Goal: Information Seeking & Learning: Learn about a topic

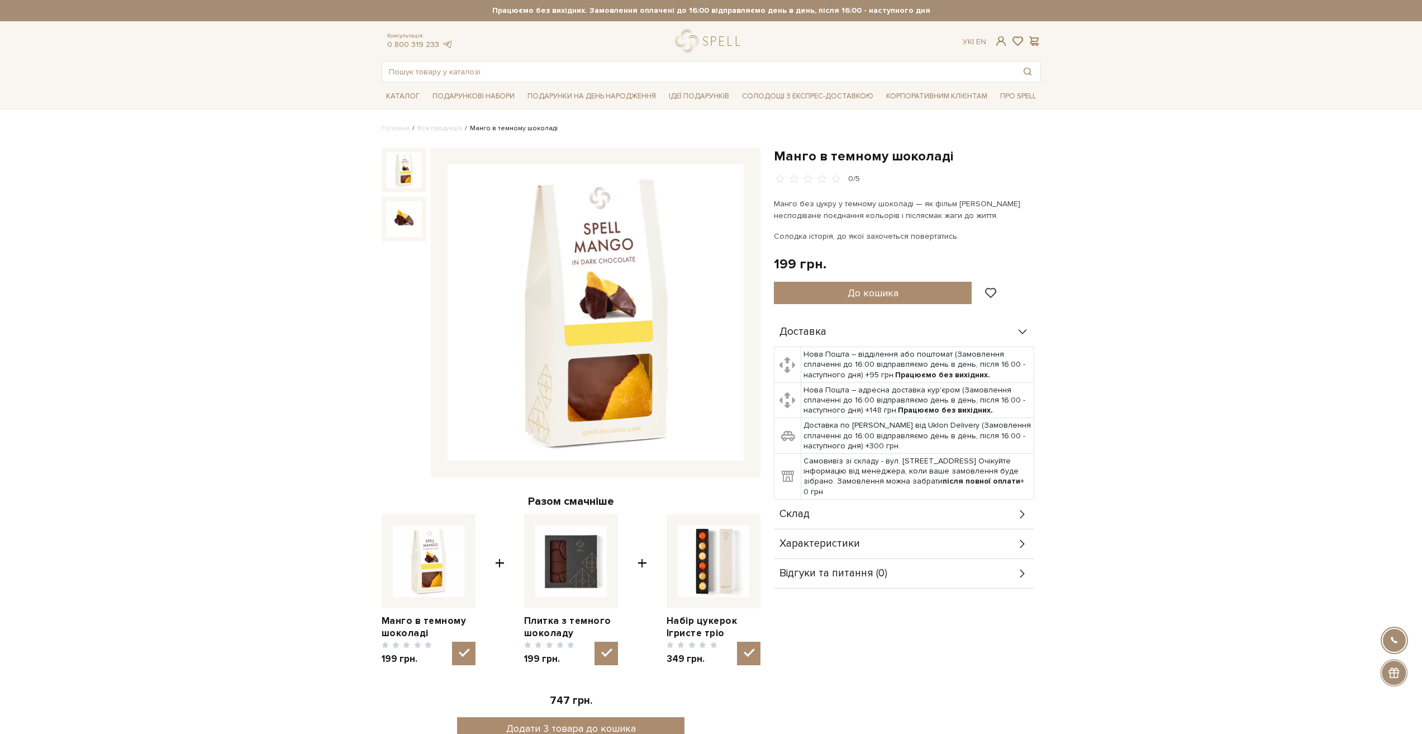
click at [656, 321] on img at bounding box center [596, 312] width 296 height 296
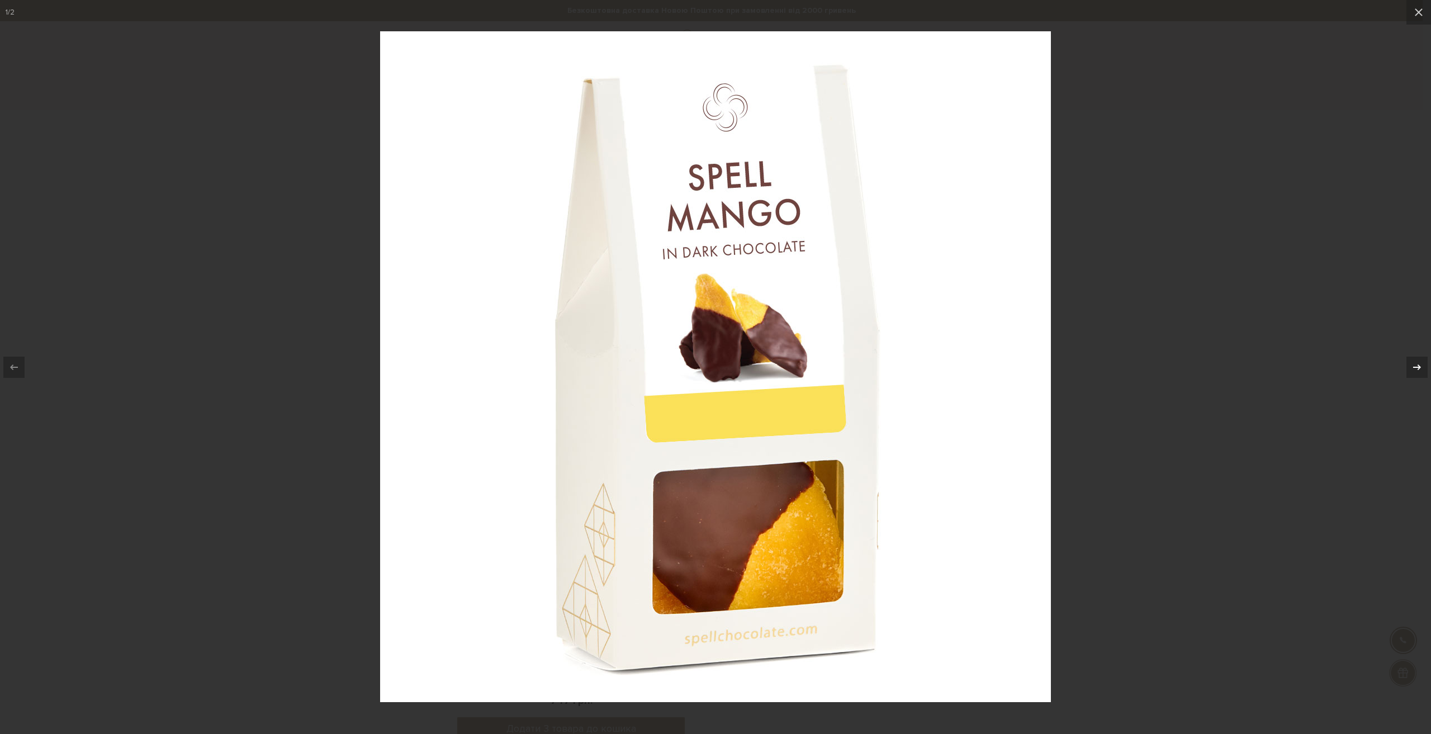
click at [1415, 377] on div at bounding box center [1416, 367] width 21 height 21
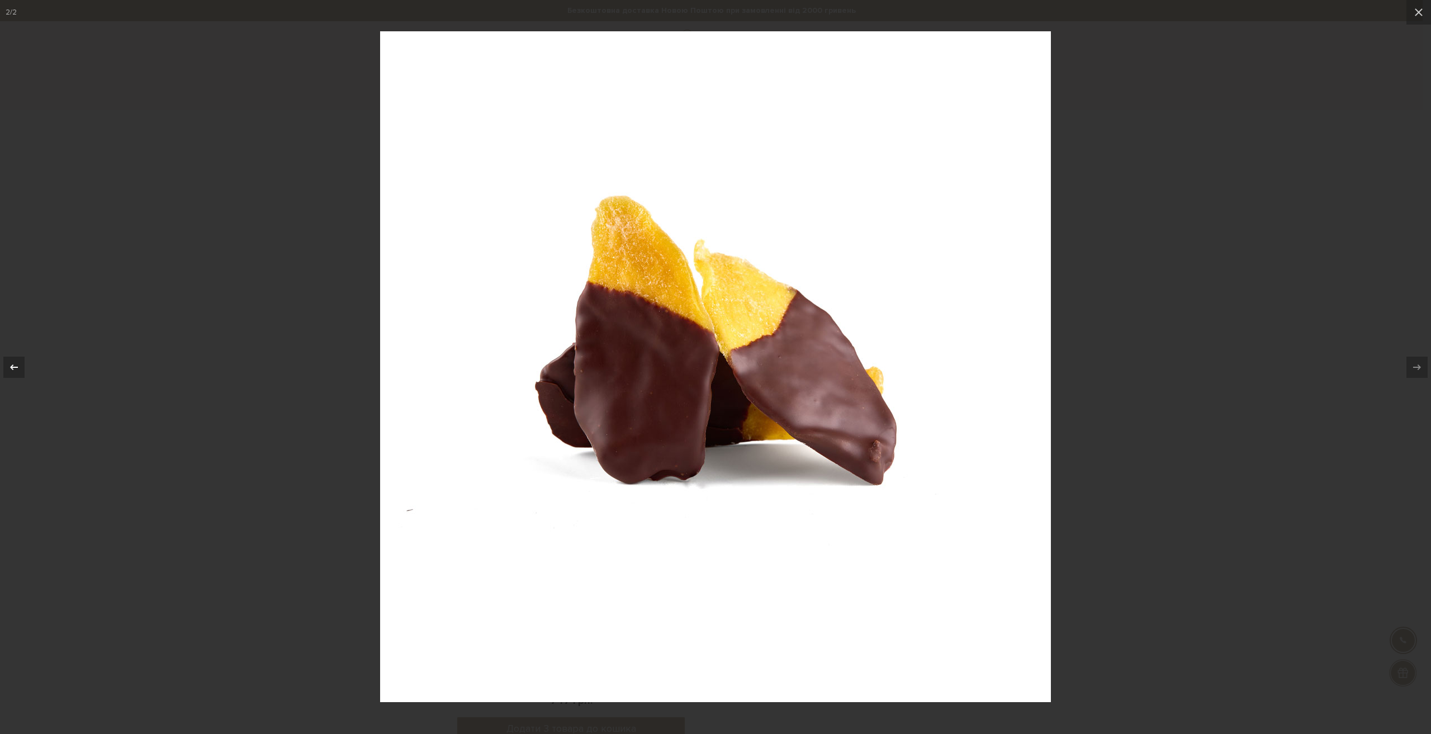
click at [11, 378] on button at bounding box center [19, 367] width 39 height 56
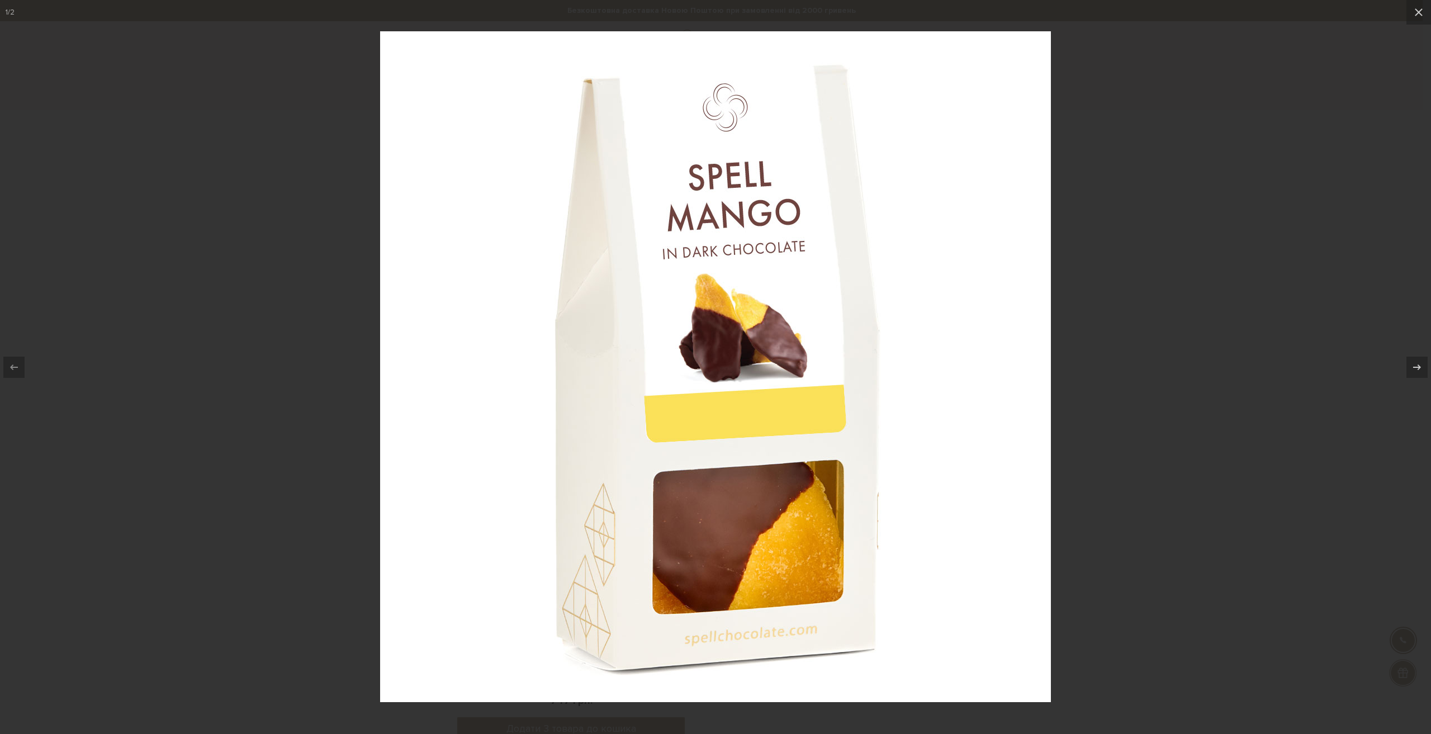
click at [1284, 382] on div at bounding box center [715, 367] width 1431 height 734
click at [1264, 288] on div at bounding box center [715, 367] width 1431 height 734
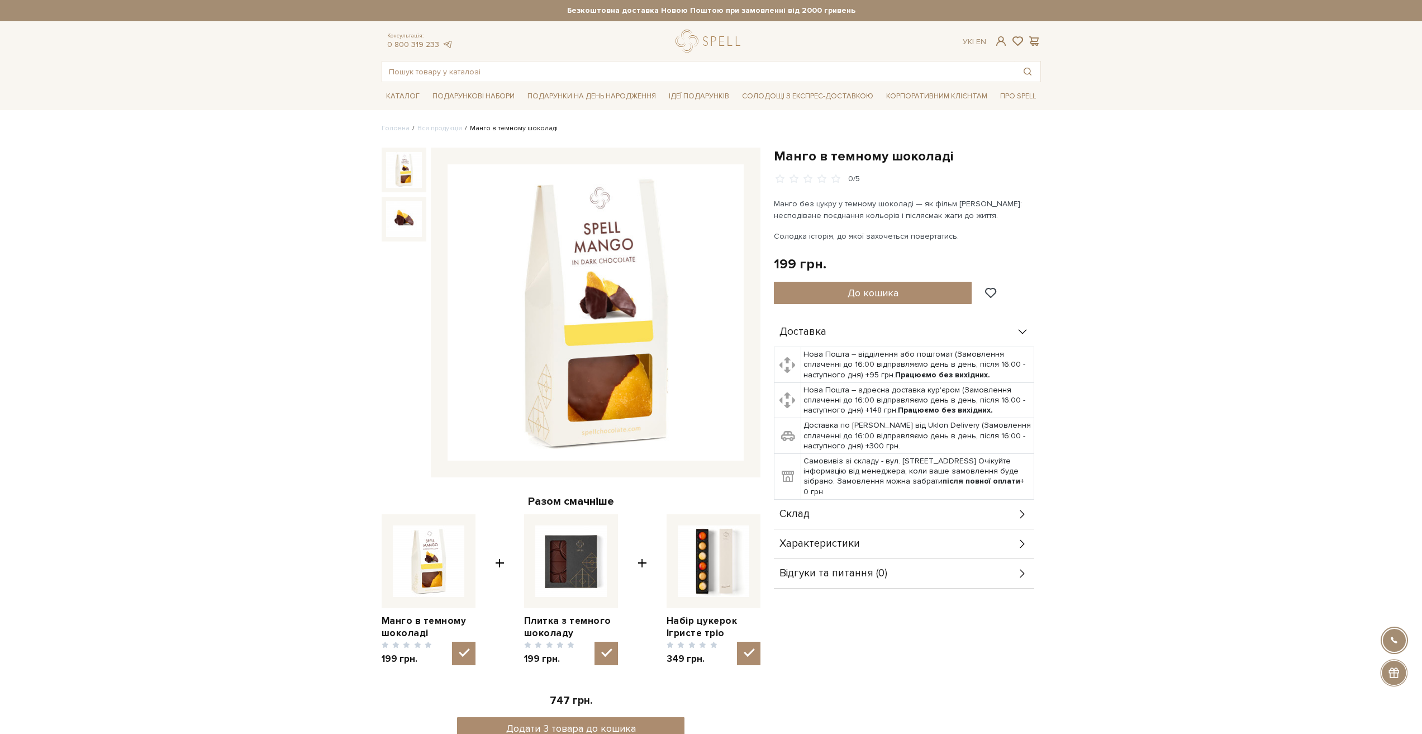
click at [890, 507] on div "Склад" at bounding box center [904, 514] width 260 height 29
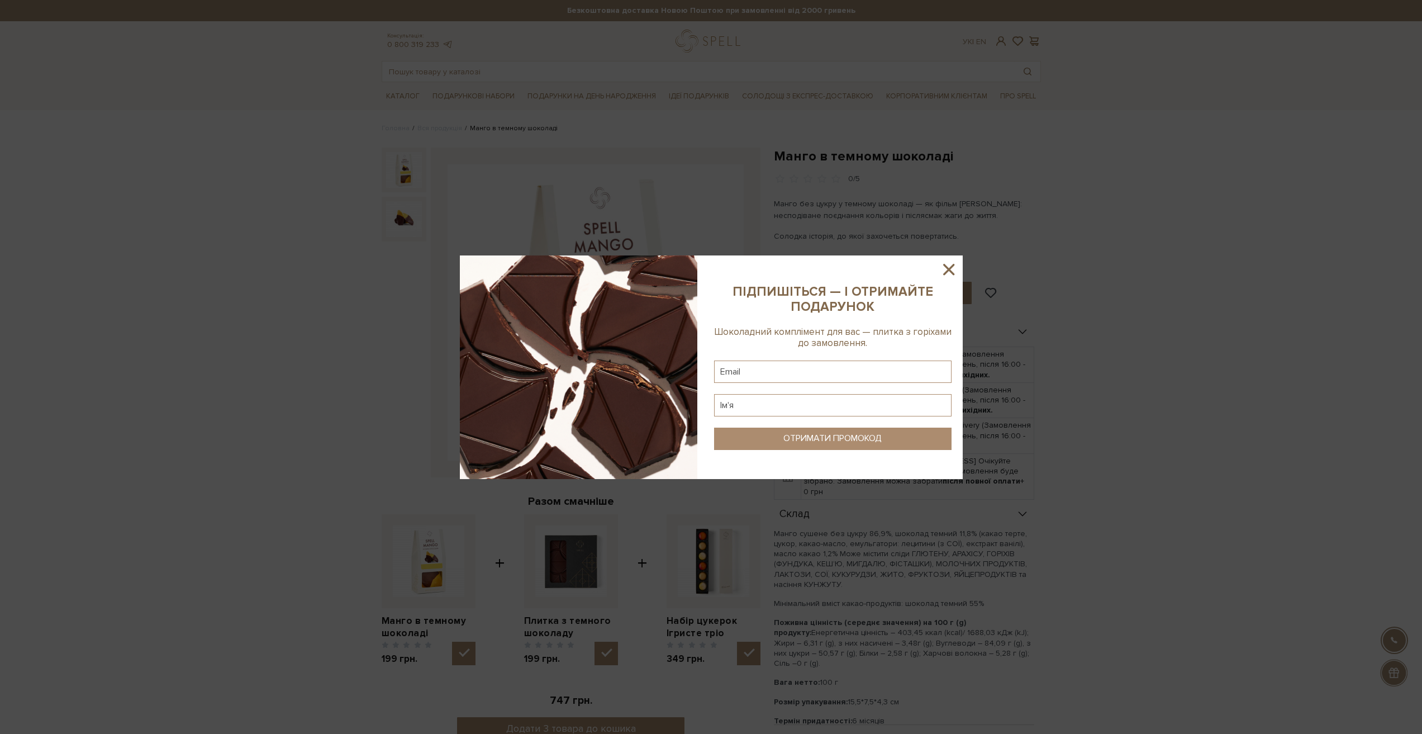
click at [1082, 588] on div at bounding box center [711, 367] width 1422 height 734
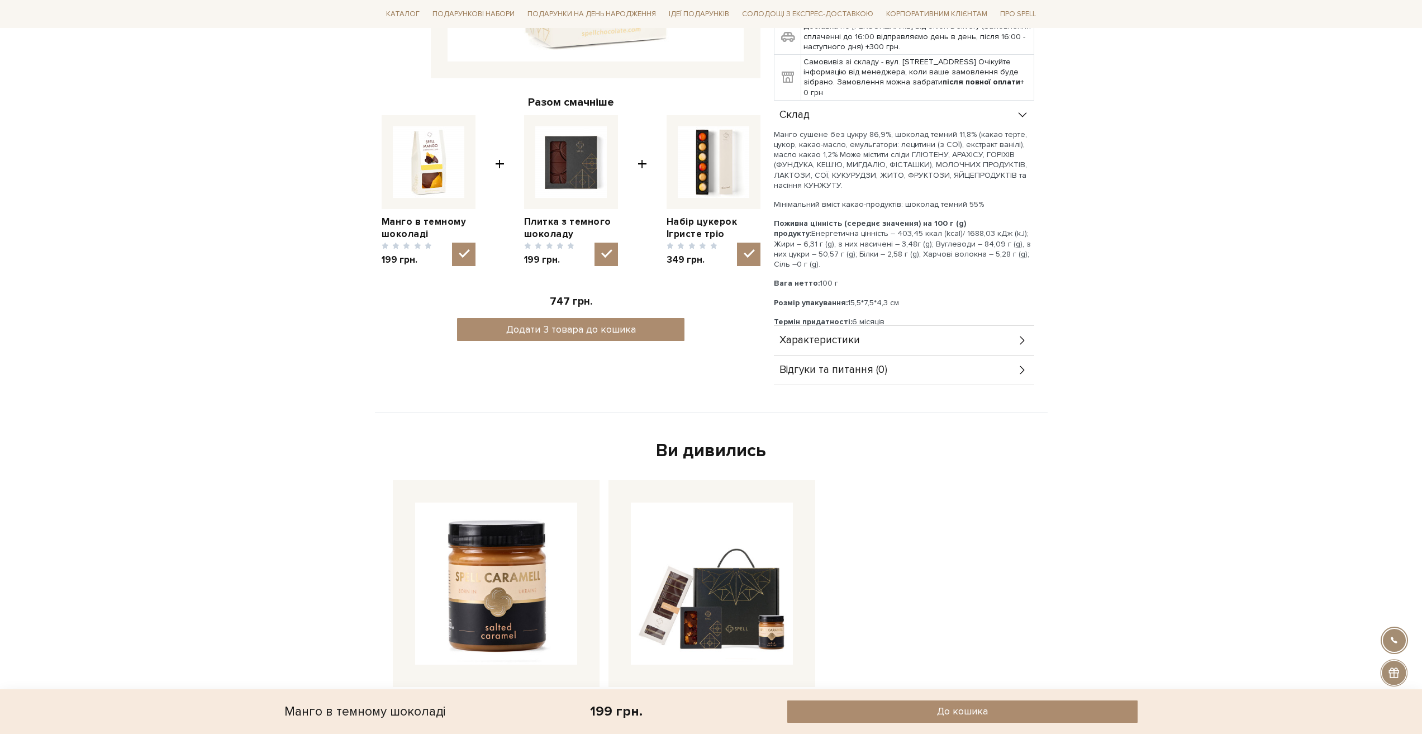
scroll to position [391, 0]
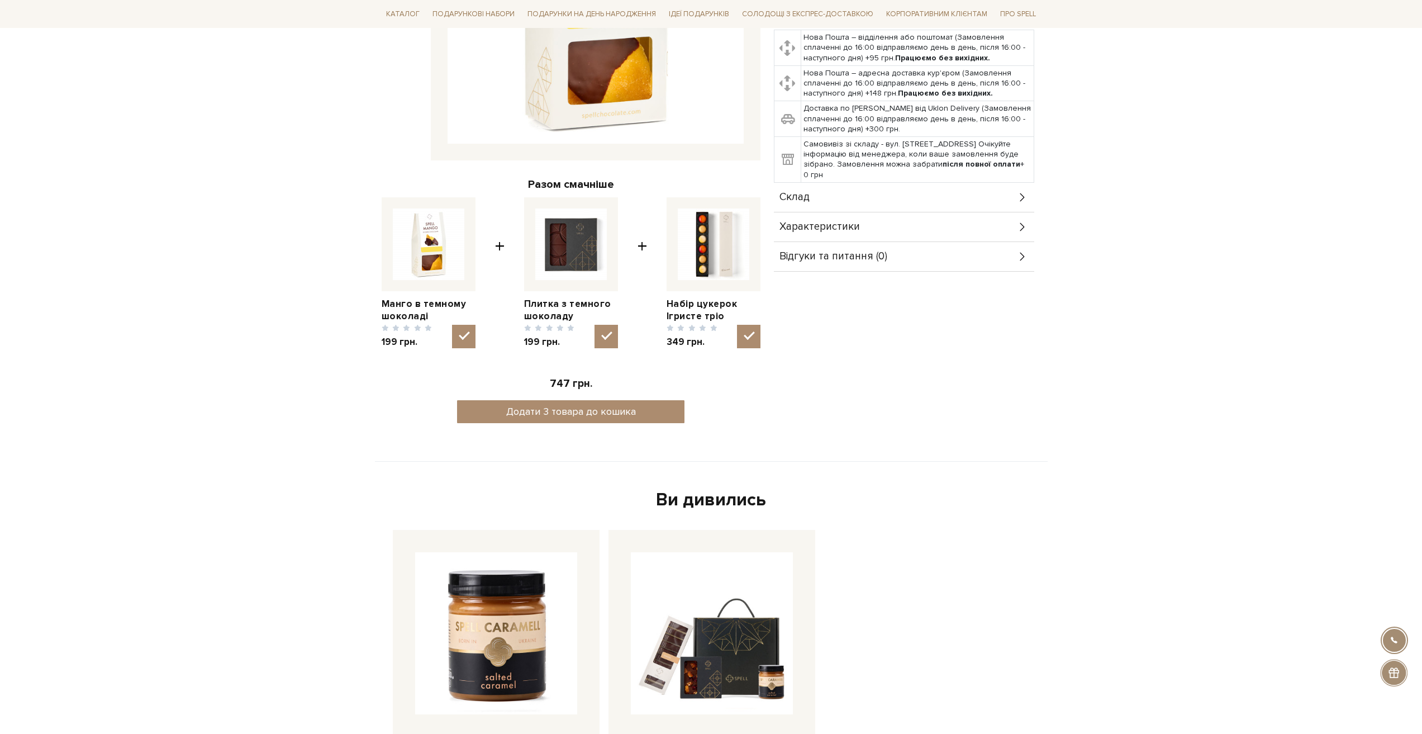
scroll to position [335, 0]
